Goal: Check status: Check status

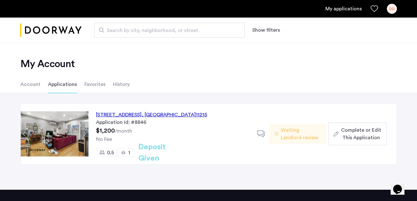
click at [392, 9] on div "DD" at bounding box center [392, 9] width 10 height 10
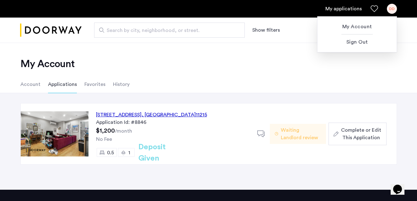
click at [335, 8] on div at bounding box center [208, 100] width 417 height 201
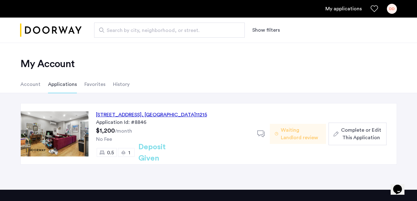
click at [343, 10] on link "My applications" at bounding box center [344, 9] width 36 height 8
click at [263, 30] on button "Show filters" at bounding box center [267, 30] width 28 height 8
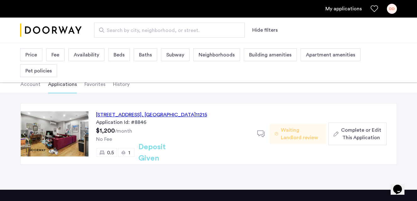
click at [101, 14] on div "My applications DD" at bounding box center [208, 9] width 417 height 18
click at [351, 8] on link "My applications" at bounding box center [344, 9] width 36 height 8
